Goal: Task Accomplishment & Management: Manage account settings

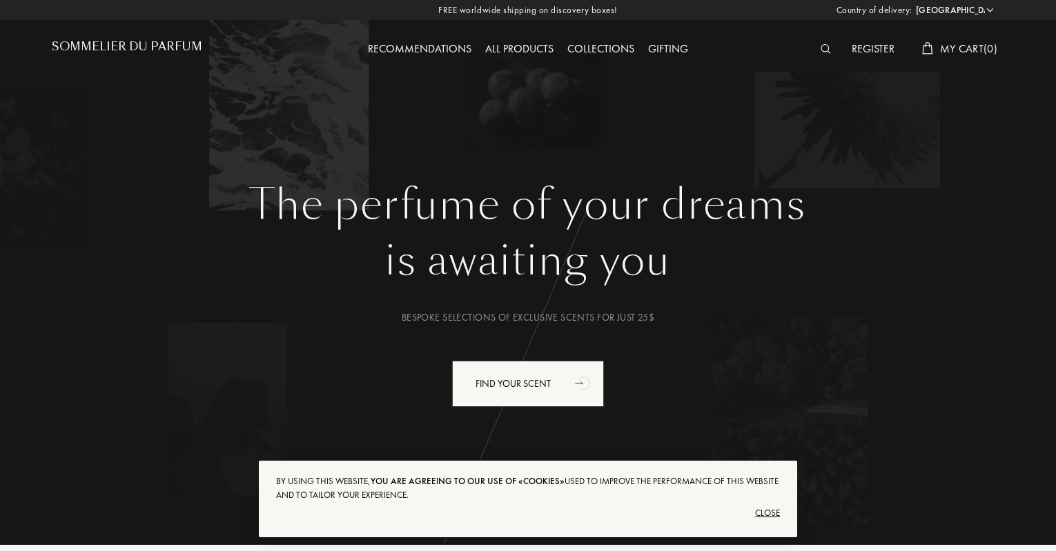
select select "US"
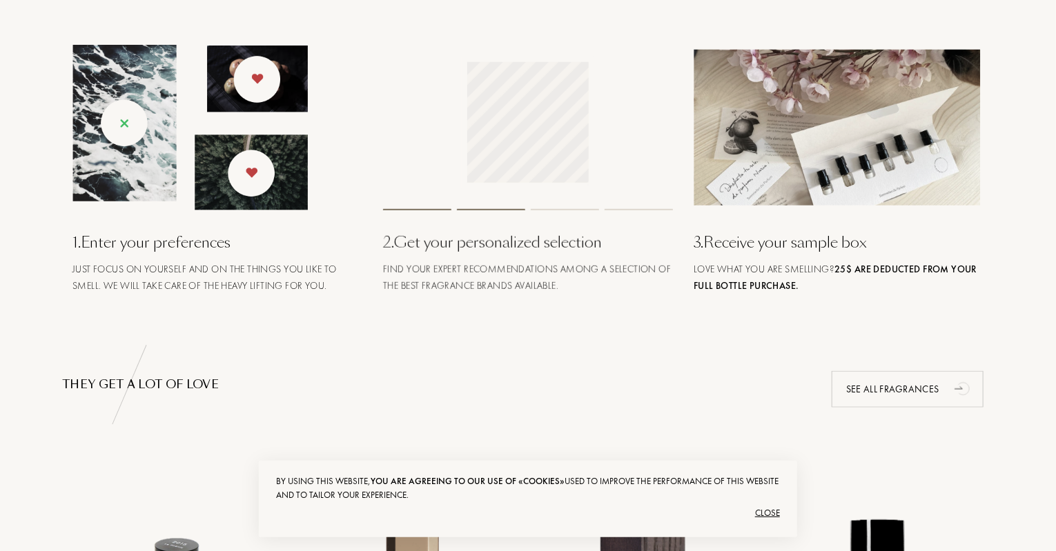
click at [762, 512] on div "Close" at bounding box center [528, 513] width 504 height 22
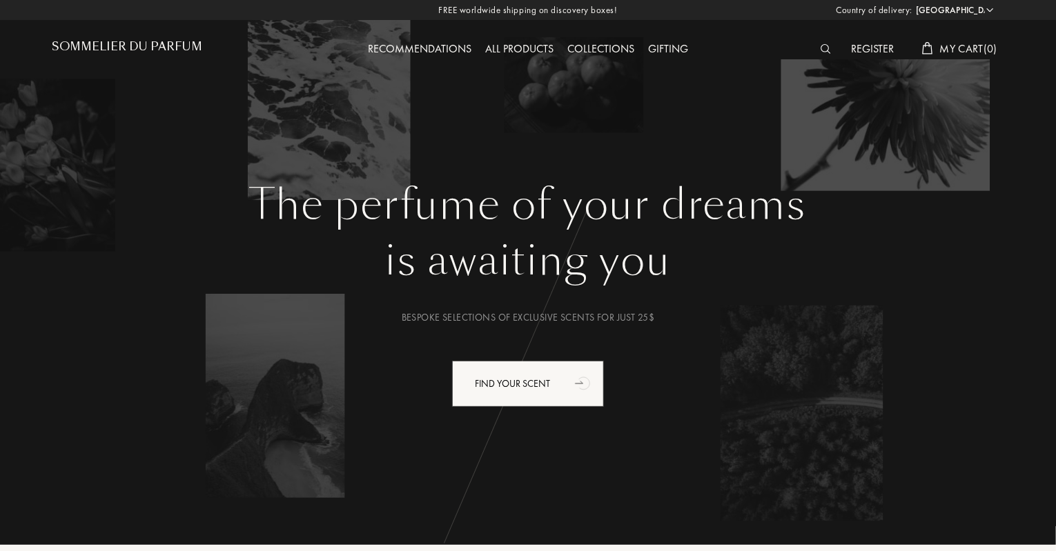
click at [876, 48] on div "Register" at bounding box center [873, 50] width 57 height 18
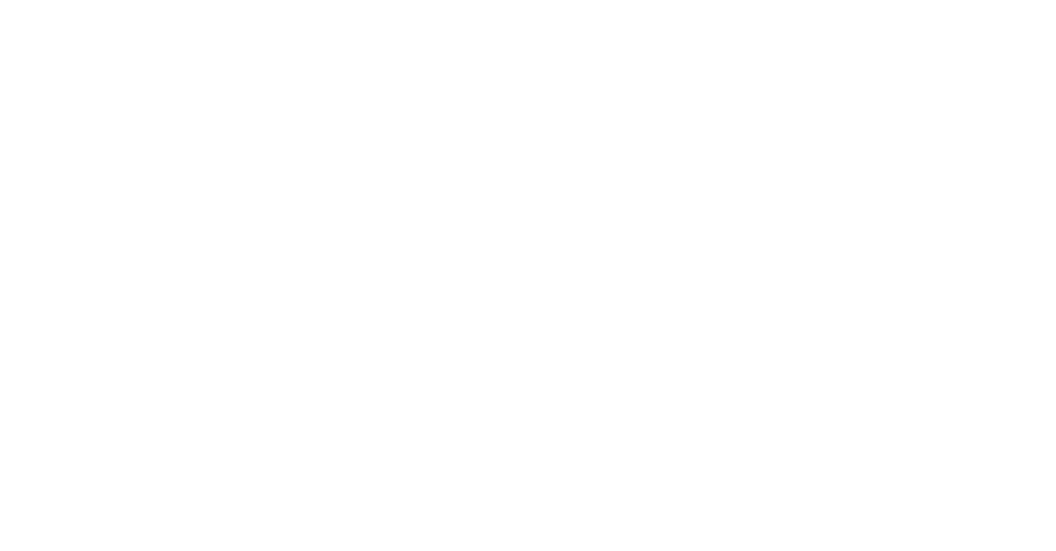
select select "US"
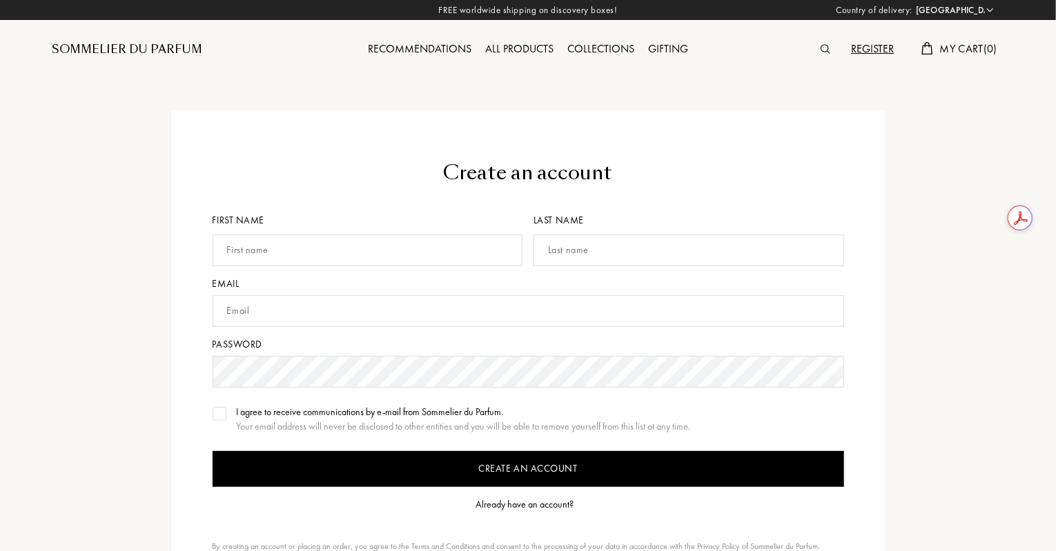
click at [542, 502] on div "Already have an account?" at bounding box center [525, 505] width 98 height 14
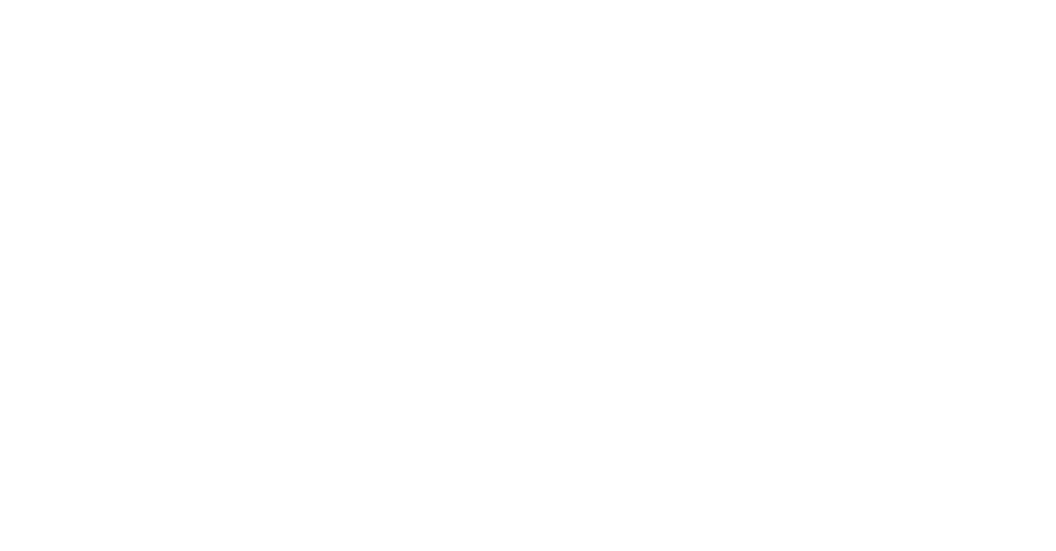
select select "US"
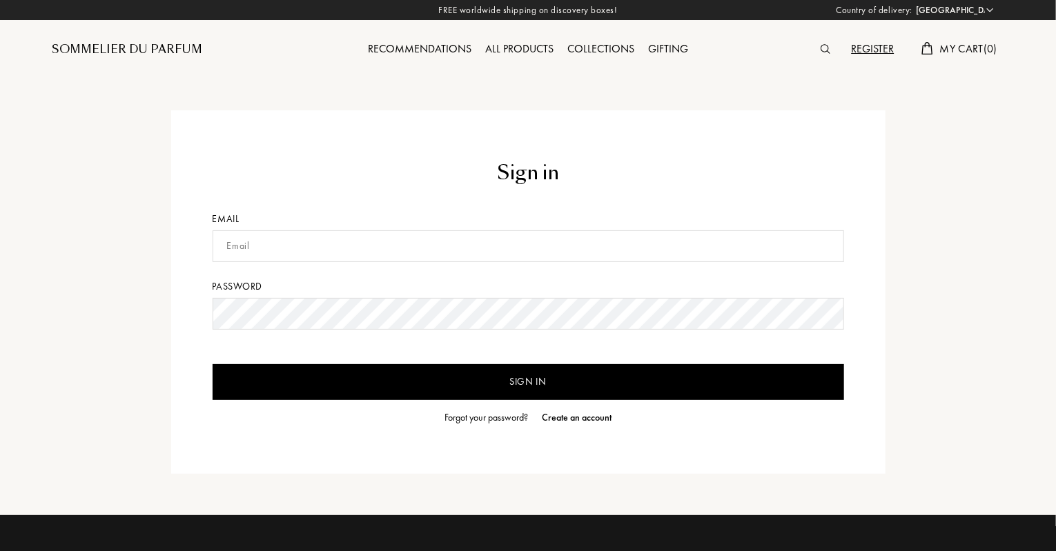
click at [371, 244] on input "text" at bounding box center [528, 247] width 631 height 32
type input "moafifi.97@gmail.com"
click at [389, 375] on input "Sign in" at bounding box center [528, 382] width 631 height 36
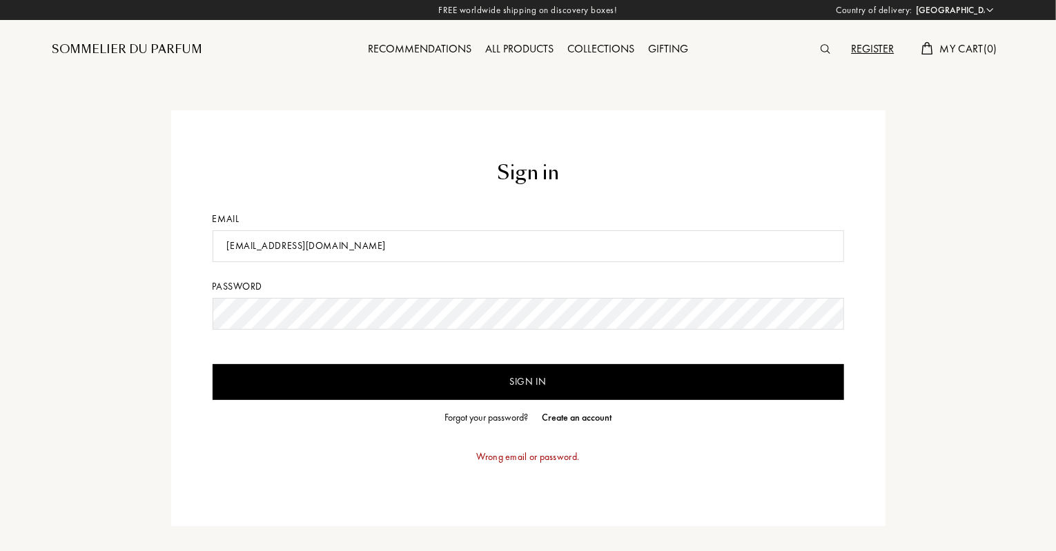
click at [171, 313] on div "Sign in Email moafifi.97@gmail.com Password Sign in Forgot your password? Creat…" at bounding box center [528, 318] width 714 height 416
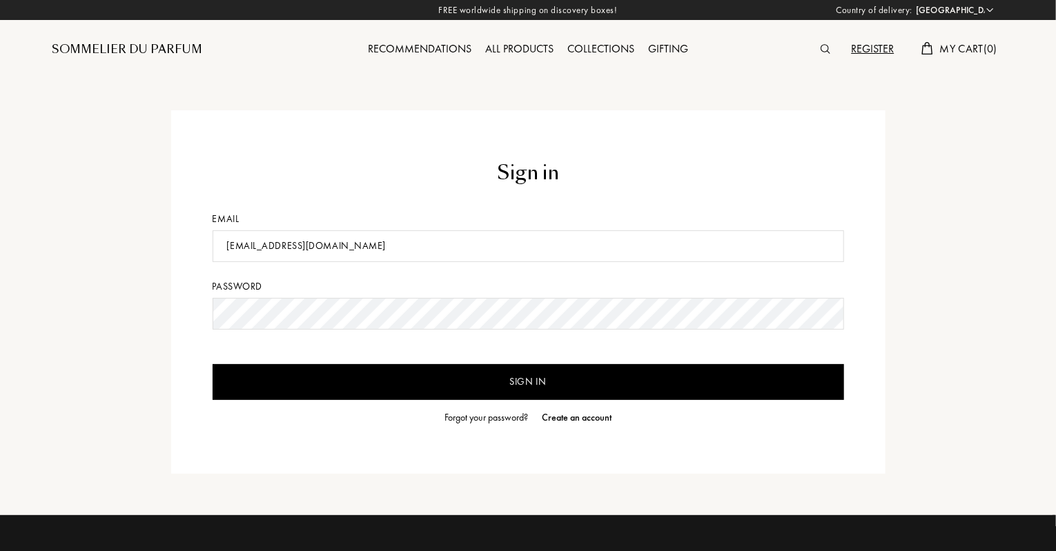
click at [213, 364] on input "Sign in" at bounding box center [528, 382] width 631 height 36
